Goal: Find specific page/section: Find specific page/section

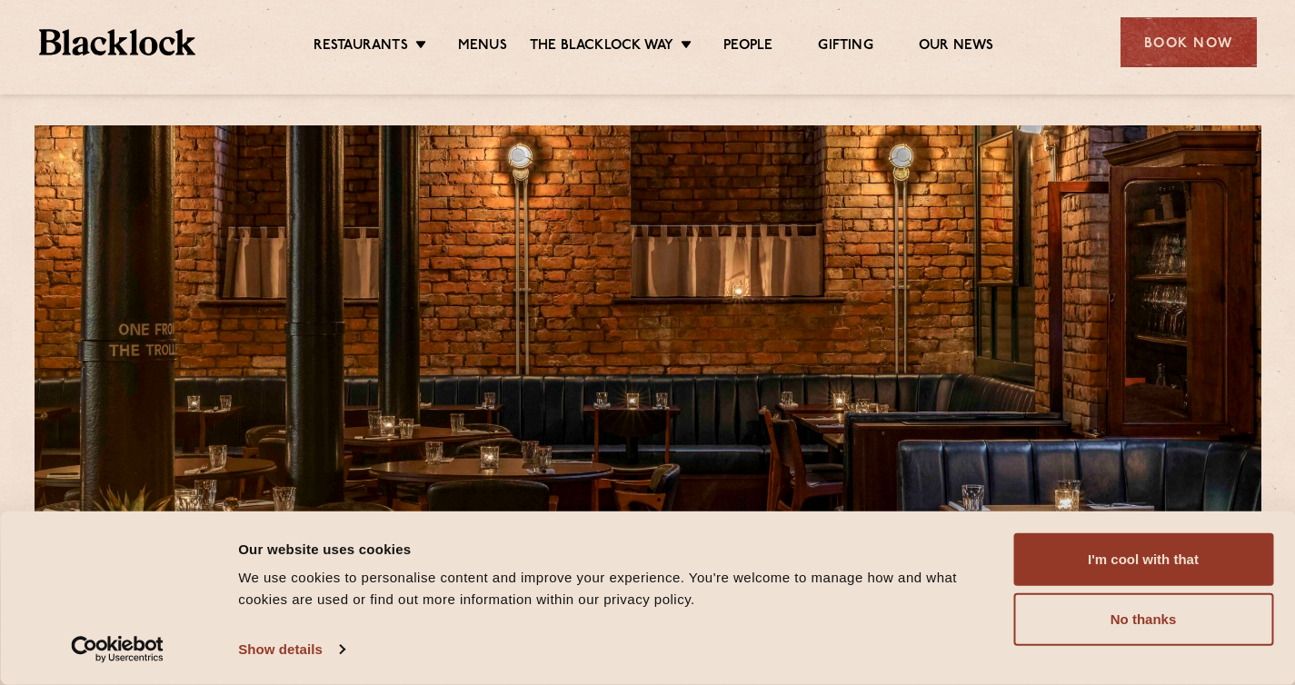
scroll to position [29, 0]
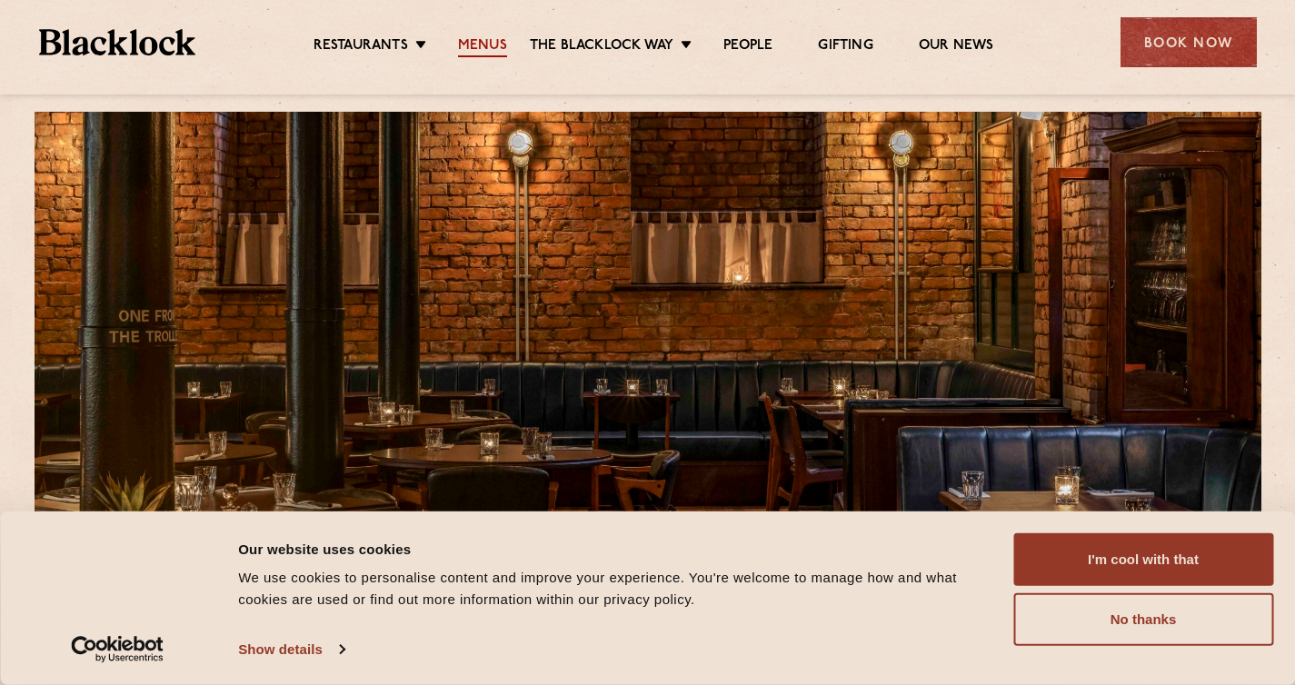
click at [474, 45] on link "Menus" at bounding box center [482, 47] width 49 height 20
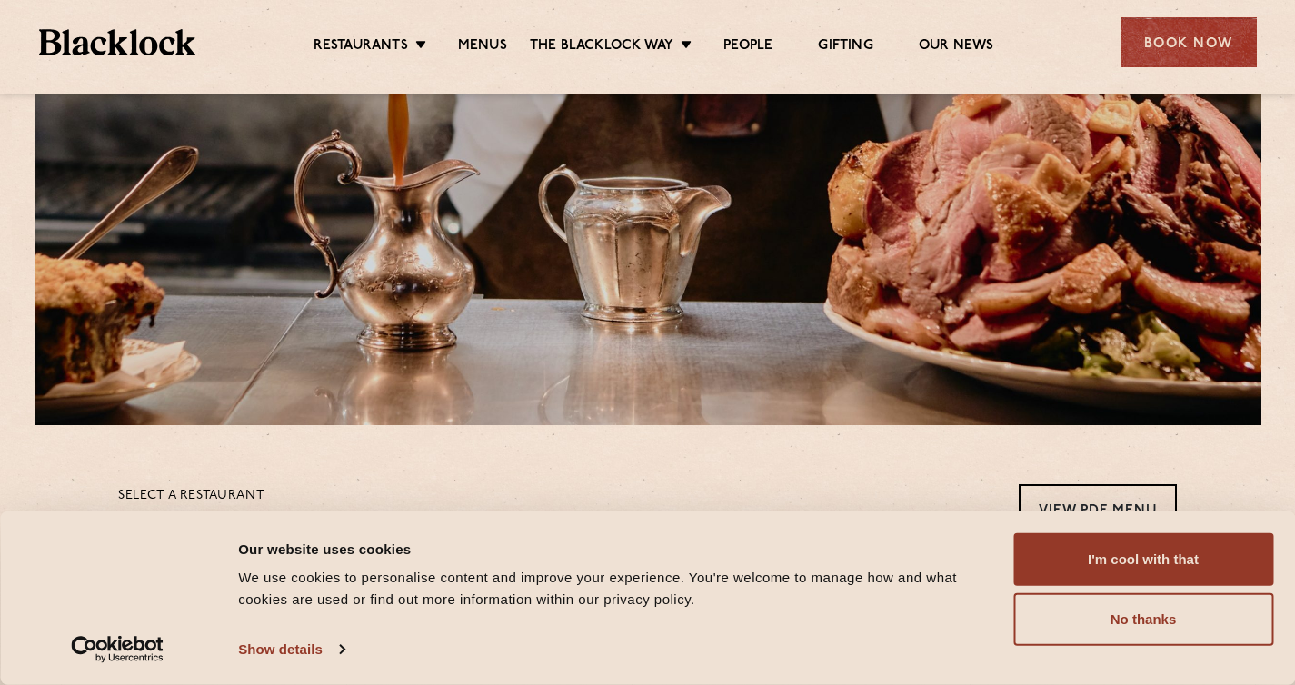
scroll to position [283, 0]
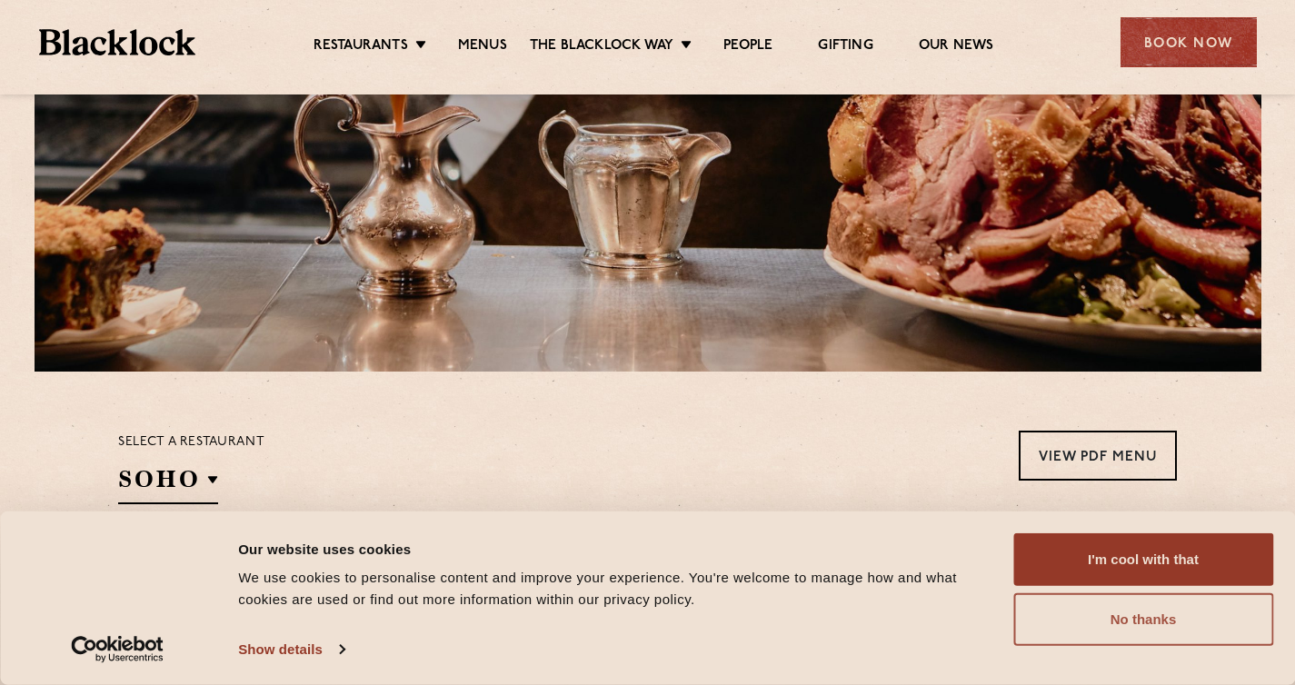
click at [1123, 614] on button "No thanks" at bounding box center [1143, 620] width 260 height 53
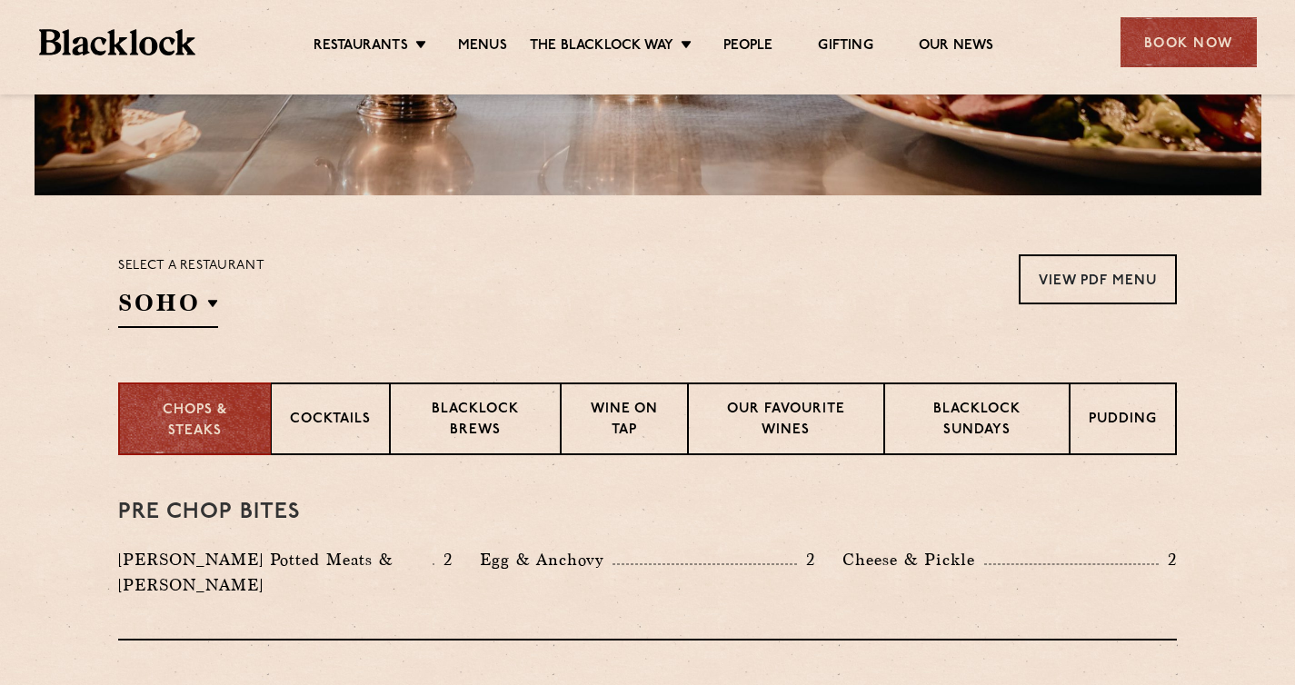
scroll to position [400, 0]
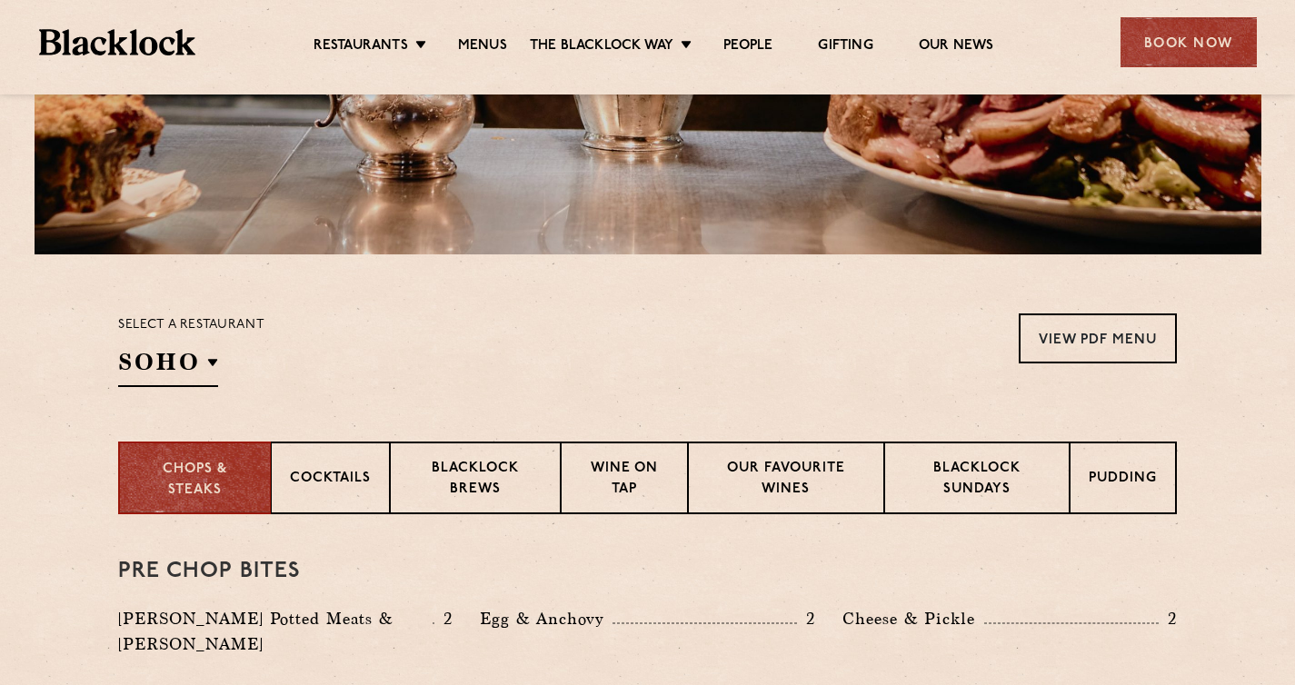
click at [226, 355] on div "Select a restaurant [GEOGRAPHIC_DATA] [GEOGRAPHIC_DATA] [GEOGRAPHIC_DATA] [GEOG…" at bounding box center [191, 351] width 146 height 74
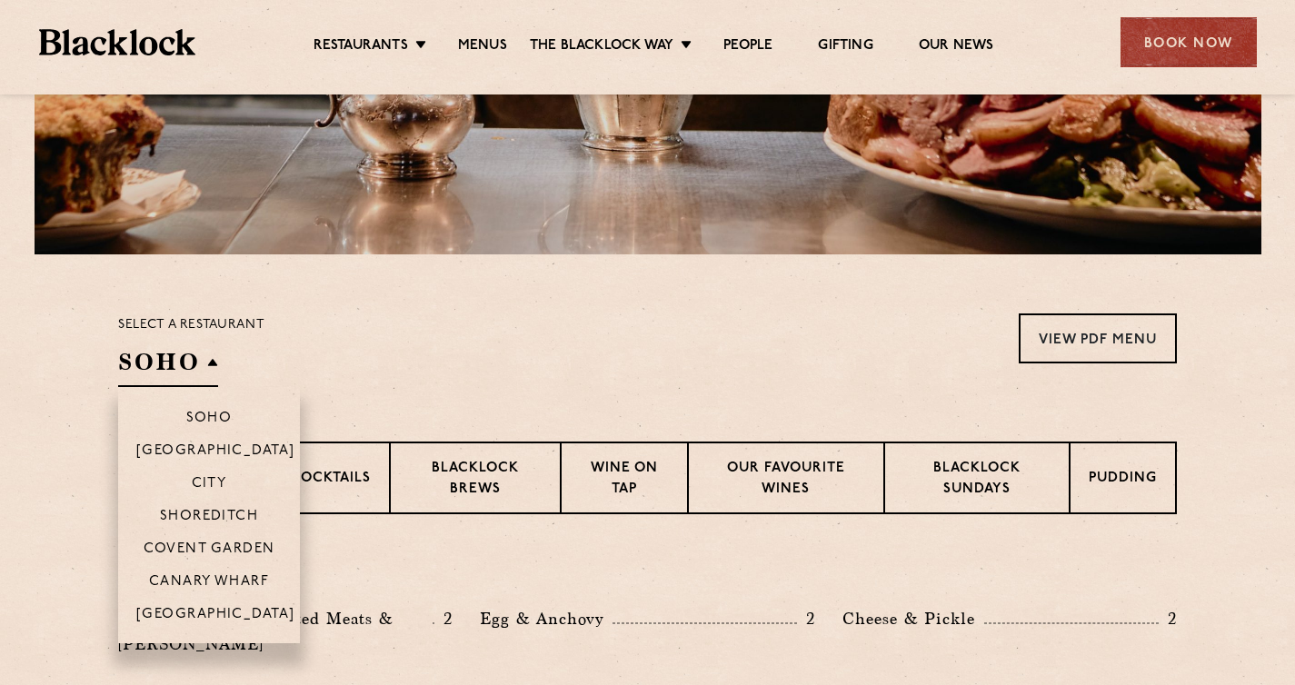
click at [213, 361] on h2 "SOHO" at bounding box center [168, 366] width 100 height 41
click at [221, 607] on p "[GEOGRAPHIC_DATA]" at bounding box center [215, 616] width 159 height 18
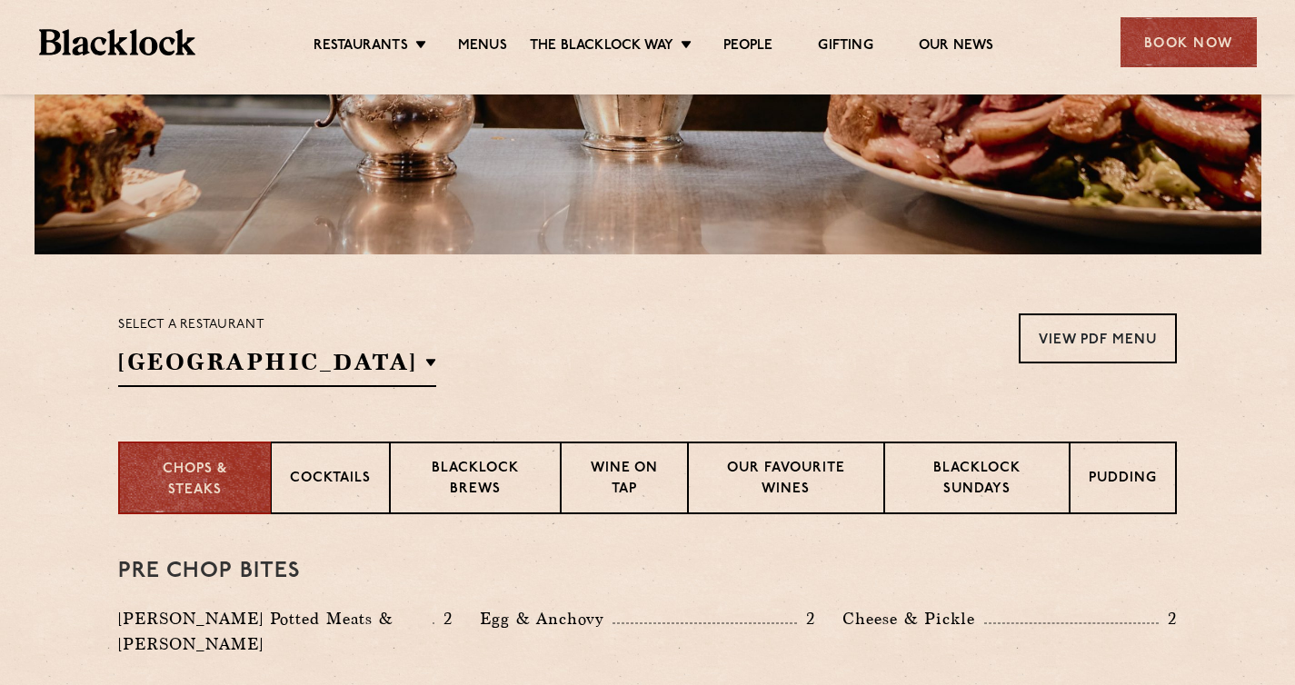
click at [565, 348] on div "Select a restaurant [GEOGRAPHIC_DATA] [GEOGRAPHIC_DATA] [GEOGRAPHIC_DATA] [GEOG…" at bounding box center [647, 351] width 1059 height 74
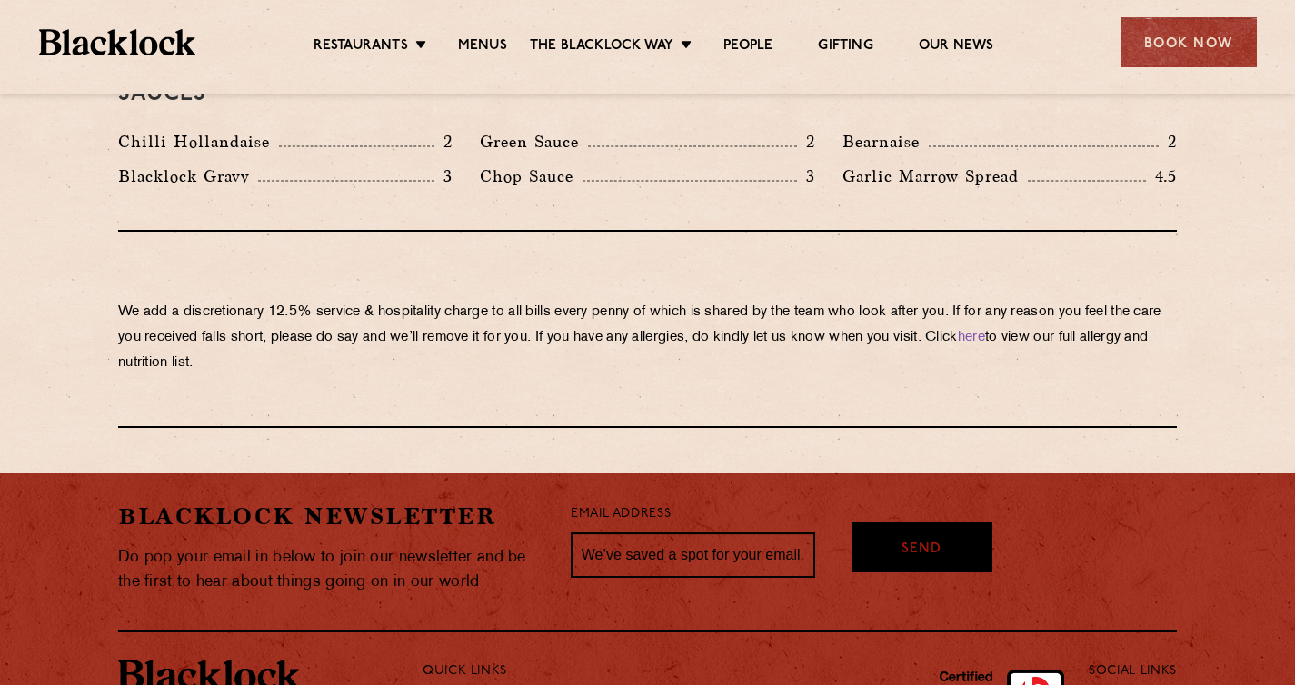
scroll to position [3274, 0]
